Goal: Transaction & Acquisition: Book appointment/travel/reservation

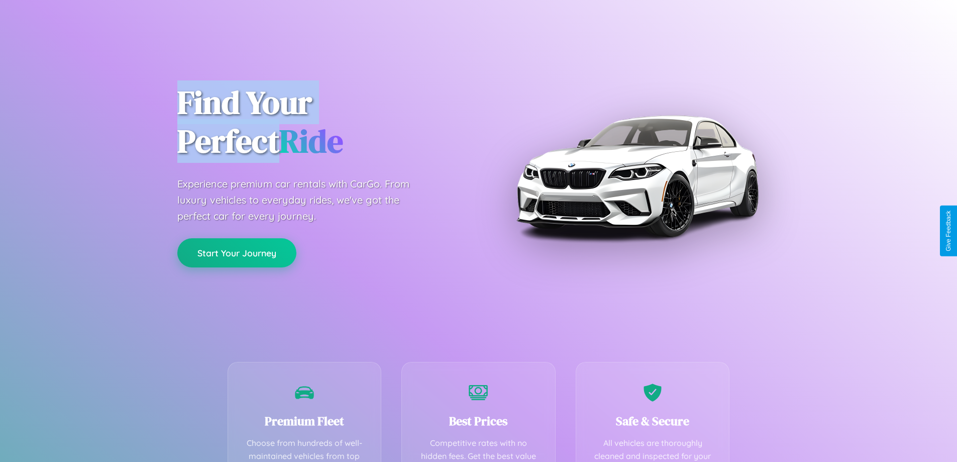
click at [237, 252] on button "Start Your Journey" at bounding box center [236, 252] width 119 height 29
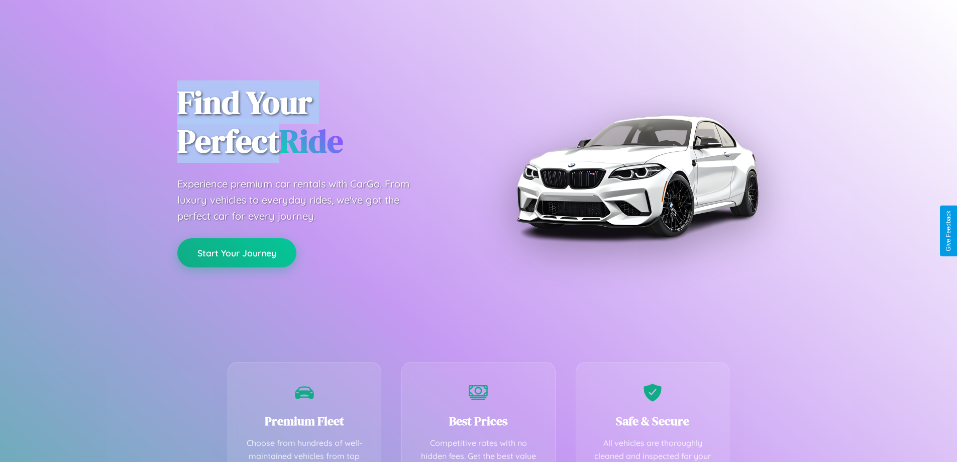
click at [237, 252] on button "Start Your Journey" at bounding box center [236, 252] width 119 height 29
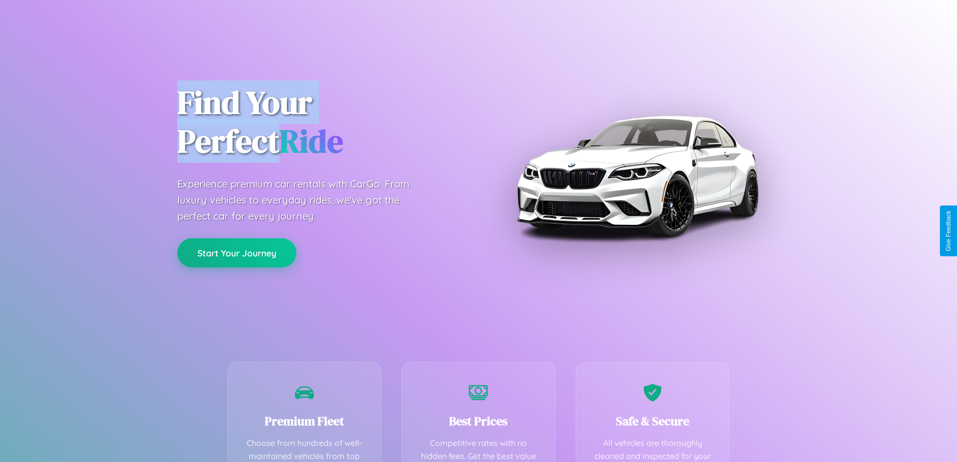
click at [237, 252] on button "Start Your Journey" at bounding box center [236, 252] width 119 height 29
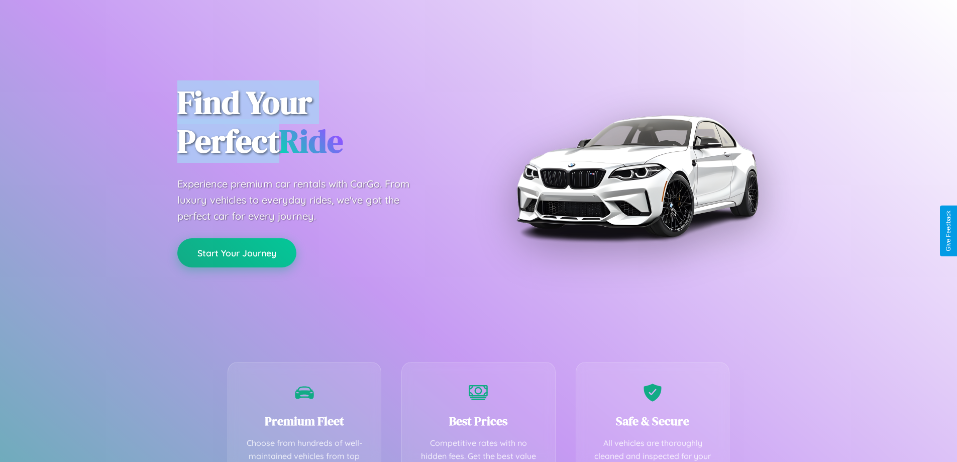
click at [237, 252] on button "Start Your Journey" at bounding box center [236, 252] width 119 height 29
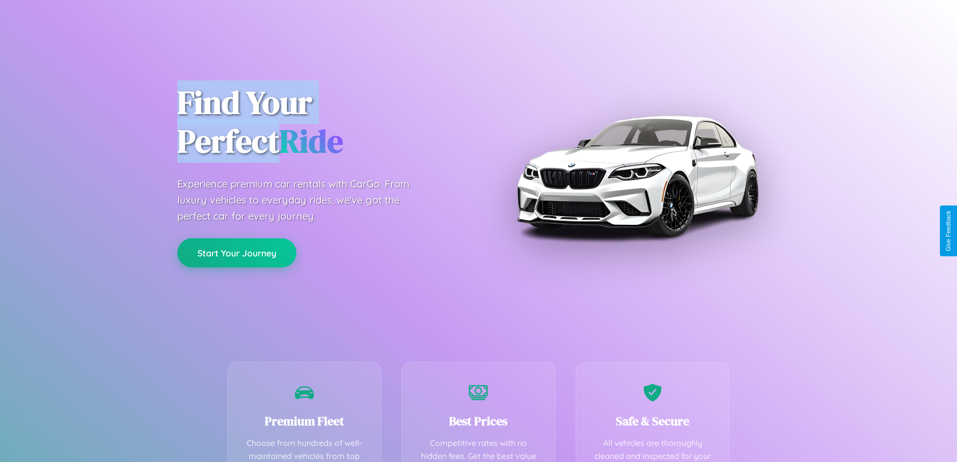
click at [237, 252] on button "Start Your Journey" at bounding box center [236, 252] width 119 height 29
